Goal: Task Accomplishment & Management: Manage account settings

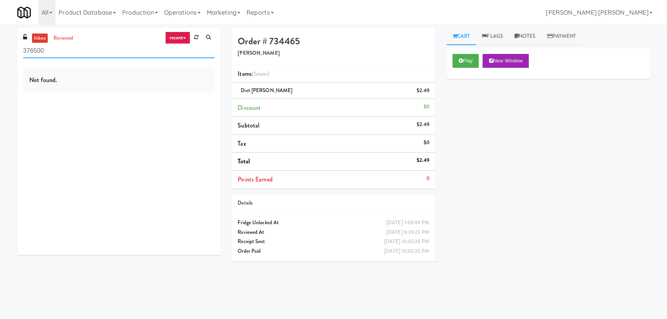
drag, startPoint x: 62, startPoint y: 50, endPoint x: 11, endPoint y: 55, distance: 51.8
click at [11, 55] on div "inbox reviewed recent all unclear take inventory issue suspicious failed recent…" at bounding box center [333, 172] width 667 height 288
paste input "Drink Cooler"
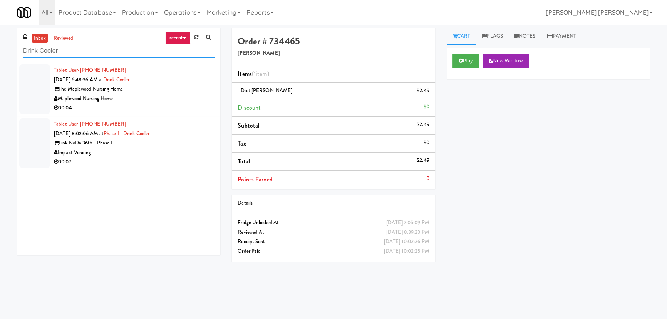
type input "Drink Cooler"
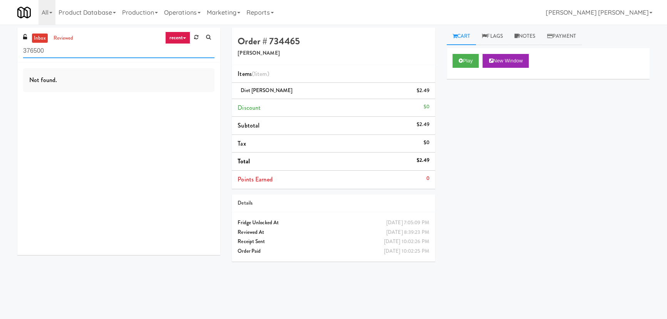
drag, startPoint x: 63, startPoint y: 50, endPoint x: 6, endPoint y: 49, distance: 56.6
click at [6, 49] on div "inbox reviewed recent all unclear take inventory issue suspicious failed recent…" at bounding box center [333, 172] width 667 height 288
paste input "Pantry 101 @ Sentral Scottsdale"
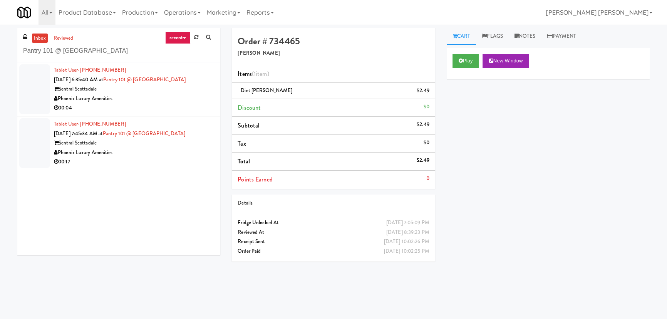
click at [177, 98] on div "Phoenix Luxury Amenities" at bounding box center [134, 99] width 161 height 10
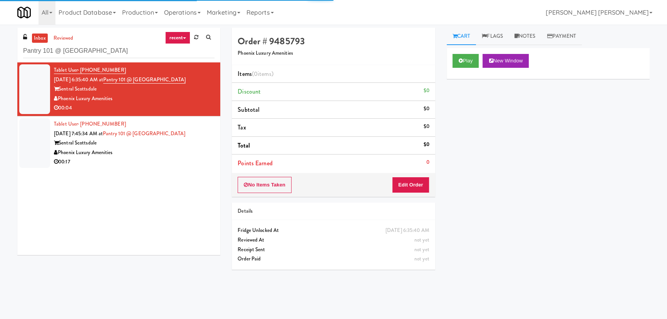
click at [184, 147] on div "Sentral Scottsdale" at bounding box center [134, 143] width 161 height 10
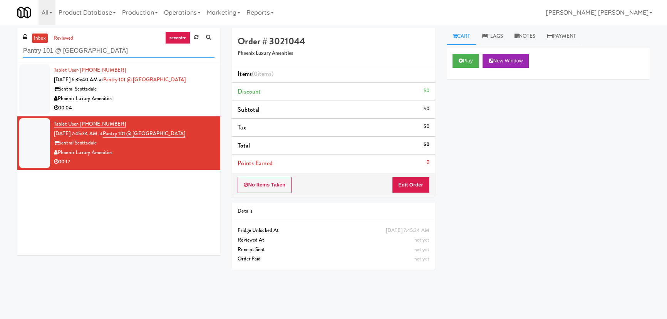
drag, startPoint x: 127, startPoint y: 52, endPoint x: 17, endPoint y: 49, distance: 110.2
click at [17, 49] on div "inbox reviewed recent all unclear take inventory issue suspicious failed recent…" at bounding box center [118, 45] width 203 height 35
paste input "Revology Cars"
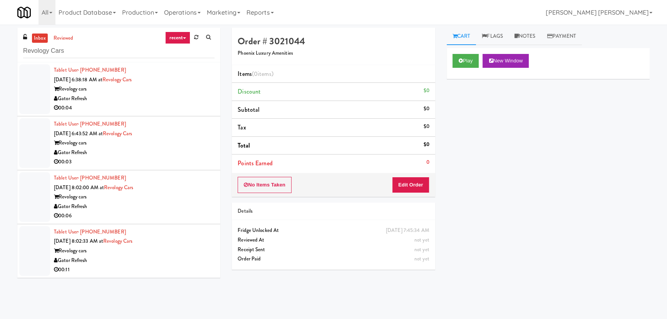
click at [173, 100] on div "Gator Refresh" at bounding box center [134, 99] width 161 height 10
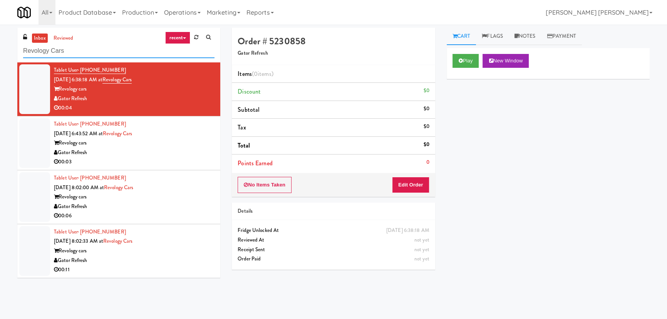
drag, startPoint x: 59, startPoint y: 55, endPoint x: 15, endPoint y: 57, distance: 43.6
click at [15, 57] on div "inbox reviewed recent all unclear take inventory issue suspicious failed recent…" at bounding box center [119, 156] width 214 height 256
paste input "Brio-Left- Fridge"
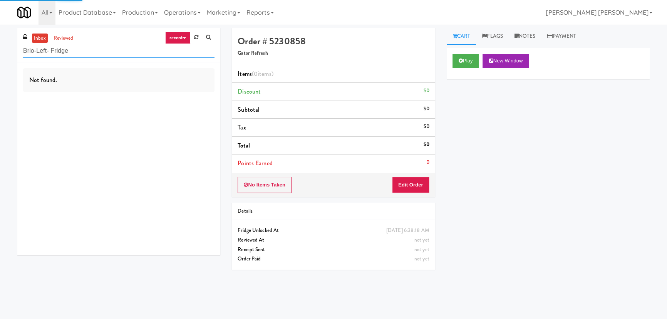
type input "Brio-Left- Fridge"
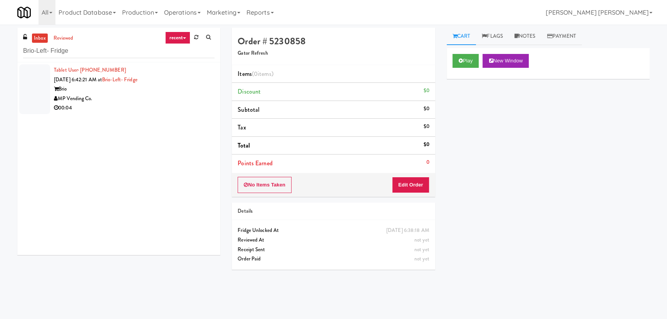
click at [169, 96] on div "MP Vending Co." at bounding box center [134, 99] width 161 height 10
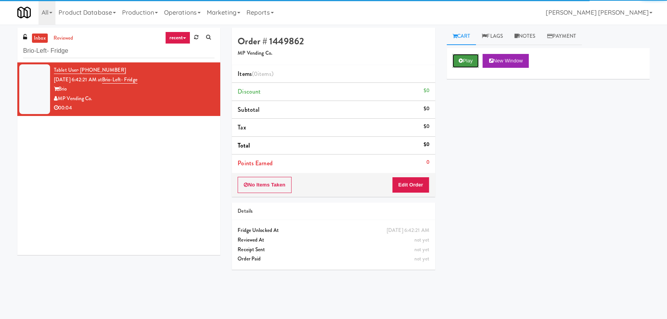
click at [462, 57] on button "Play" at bounding box center [465, 61] width 27 height 14
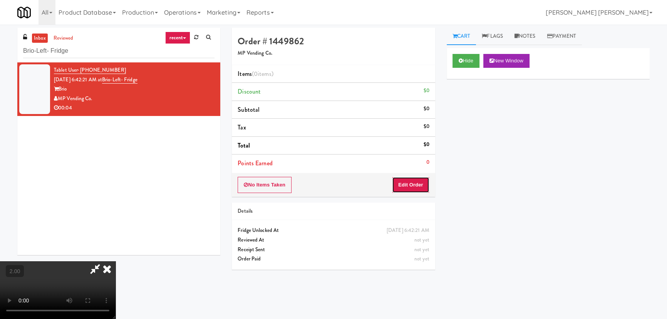
click at [419, 185] on button "Edit Order" at bounding box center [410, 185] width 37 height 16
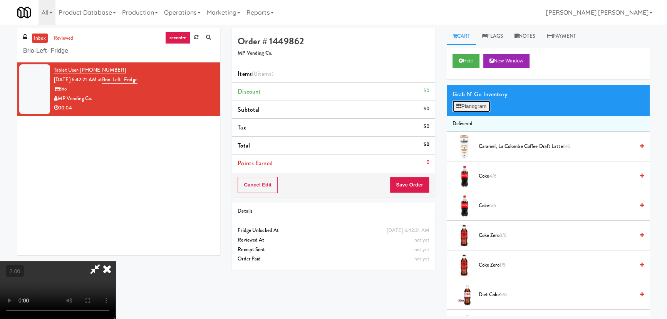
click at [473, 104] on button "Planogram" at bounding box center [471, 107] width 38 height 12
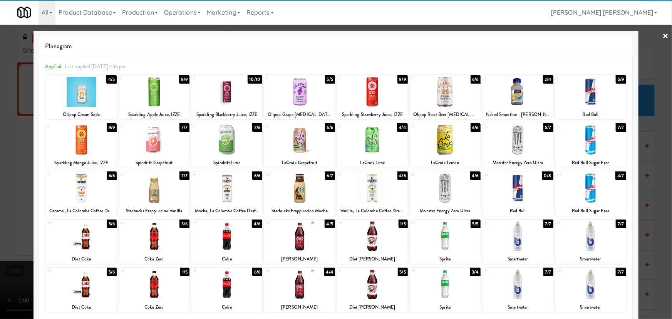
click at [145, 199] on div at bounding box center [154, 188] width 71 height 30
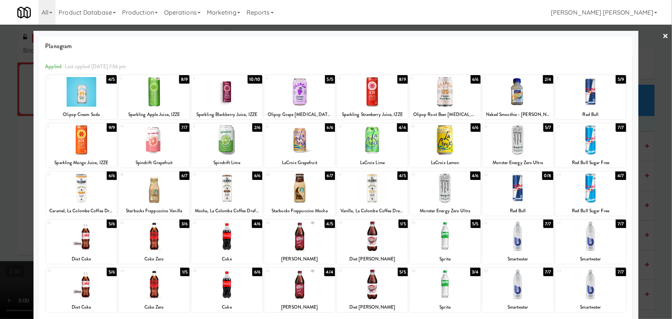
click at [663, 36] on link "×" at bounding box center [666, 37] width 6 height 24
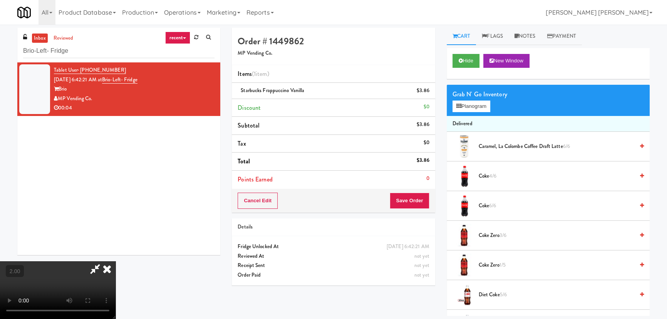
click at [116, 261] on icon at bounding box center [107, 268] width 17 height 15
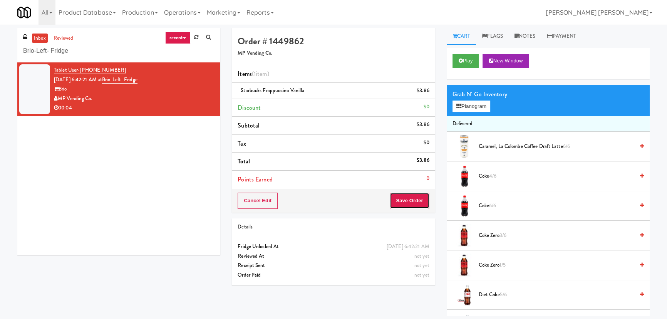
click at [402, 200] on button "Save Order" at bounding box center [409, 201] width 39 height 16
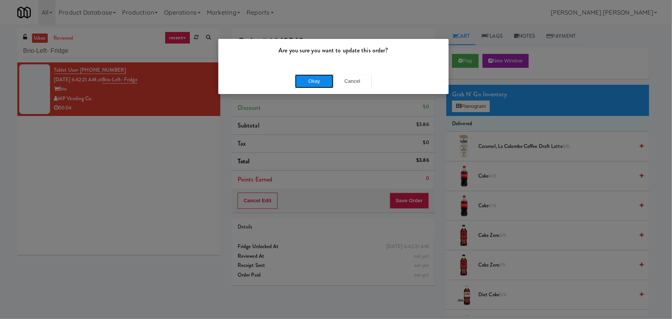
click at [309, 83] on button "Okay" at bounding box center [314, 81] width 39 height 14
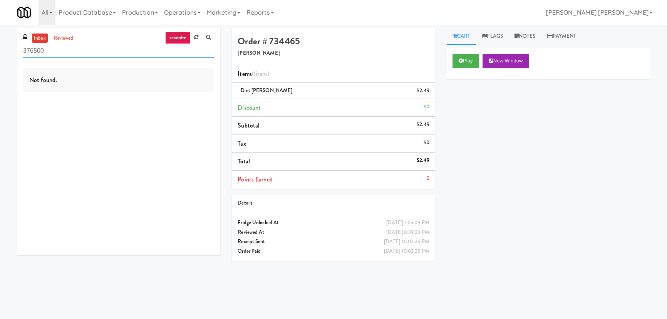
drag, startPoint x: 43, startPoint y: 54, endPoint x: 11, endPoint y: 63, distance: 33.3
click at [11, 63] on div "inbox reviewed recent all unclear take inventory issue suspicious failed recent…" at bounding box center [333, 172] width 667 height 288
paste input "Alta Springs-Pantry/Cooler"
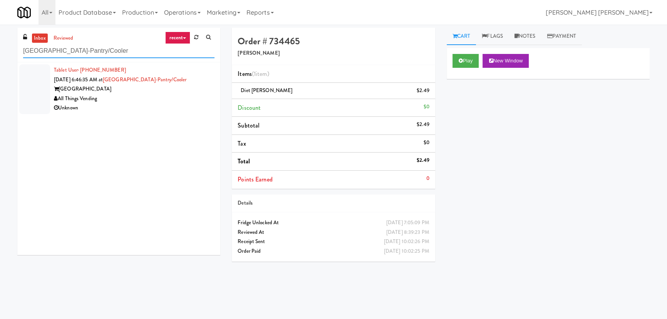
type input "Alta Springs-Pantry/Cooler"
click at [127, 106] on div "Unknown" at bounding box center [134, 108] width 161 height 10
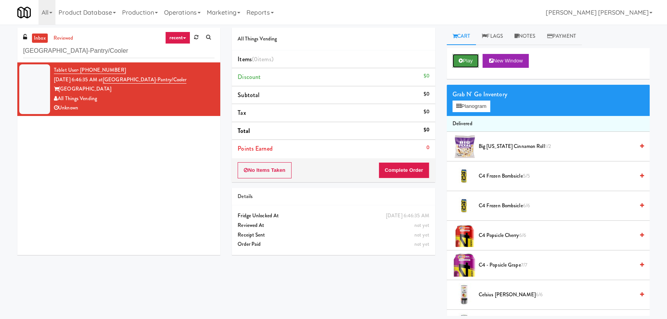
click at [467, 57] on button "Play" at bounding box center [465, 61] width 27 height 14
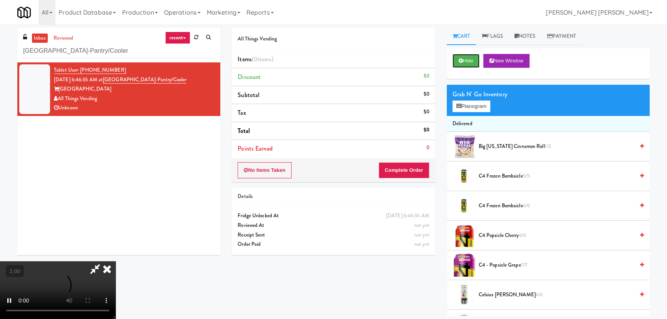
scroll to position [122, 0]
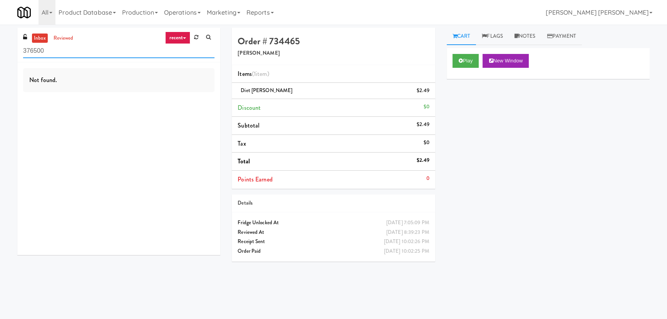
drag, startPoint x: 57, startPoint y: 53, endPoint x: 5, endPoint y: 53, distance: 52.0
click at [5, 53] on div "inbox reviewed recent all unclear take inventory issue suspicious failed recent…" at bounding box center [333, 172] width 667 height 288
paste input "Rock Solid Reboot (Left)"
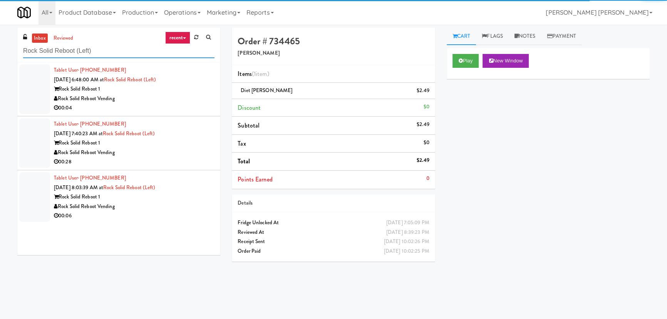
type input "Rock Solid Reboot (Left)"
